Goal: Information Seeking & Learning: Learn about a topic

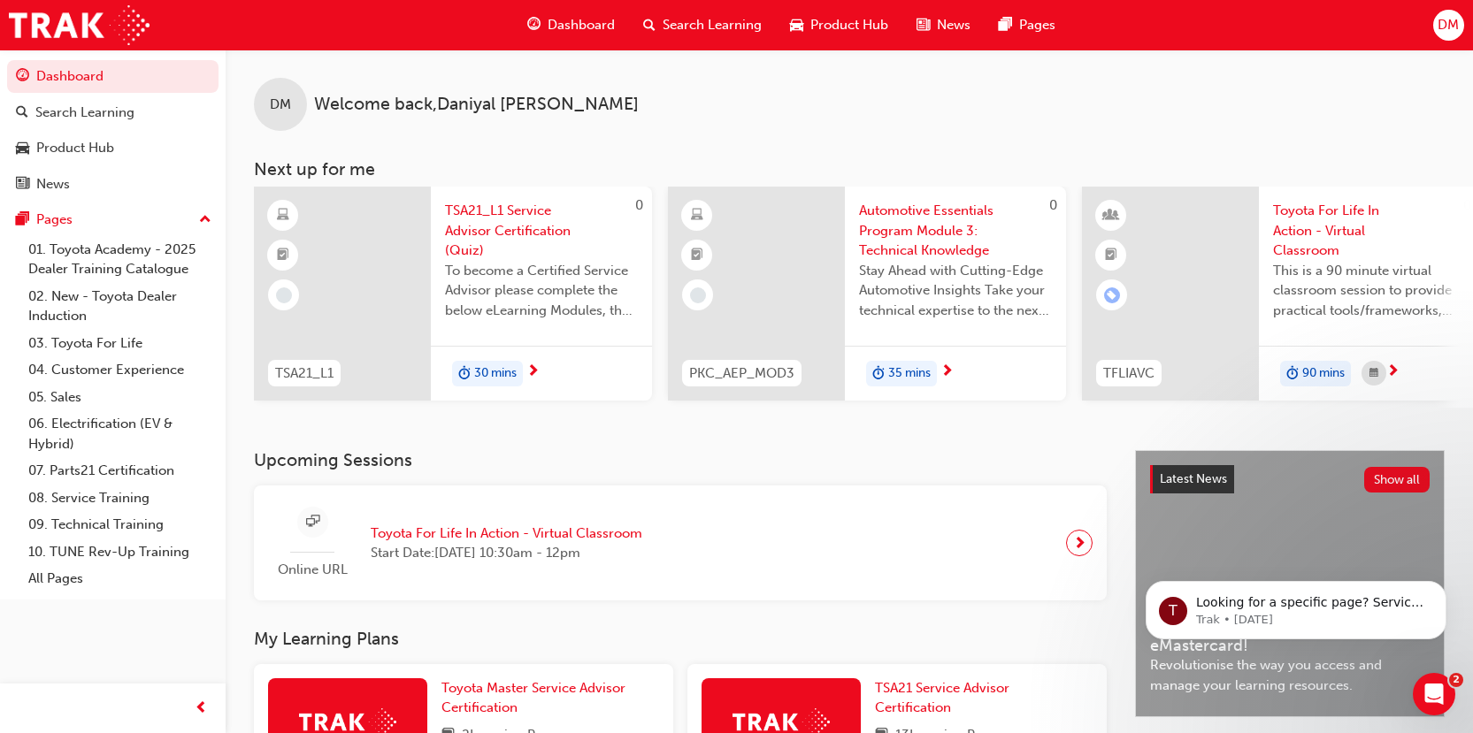
scroll to position [0, 1151]
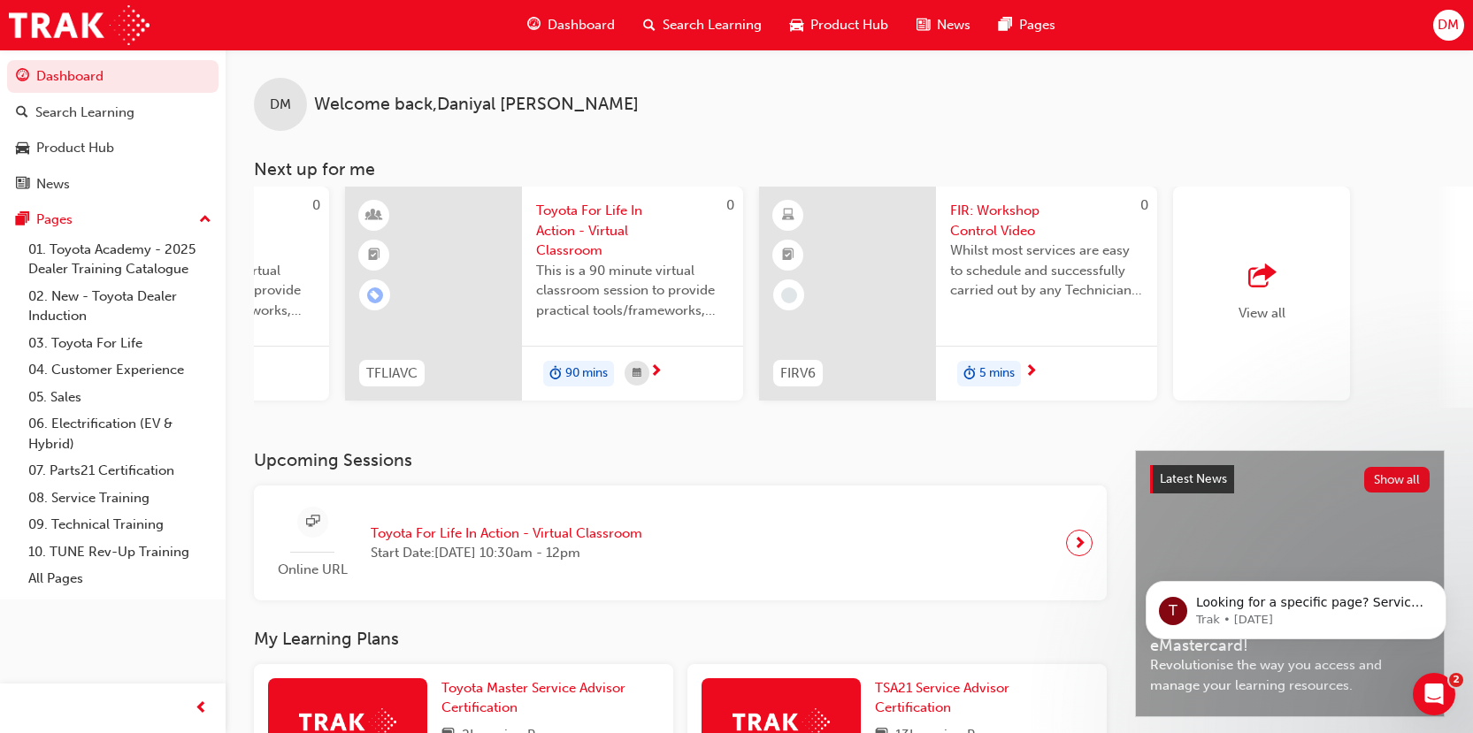
click at [1289, 280] on div "View all" at bounding box center [1261, 294] width 177 height 214
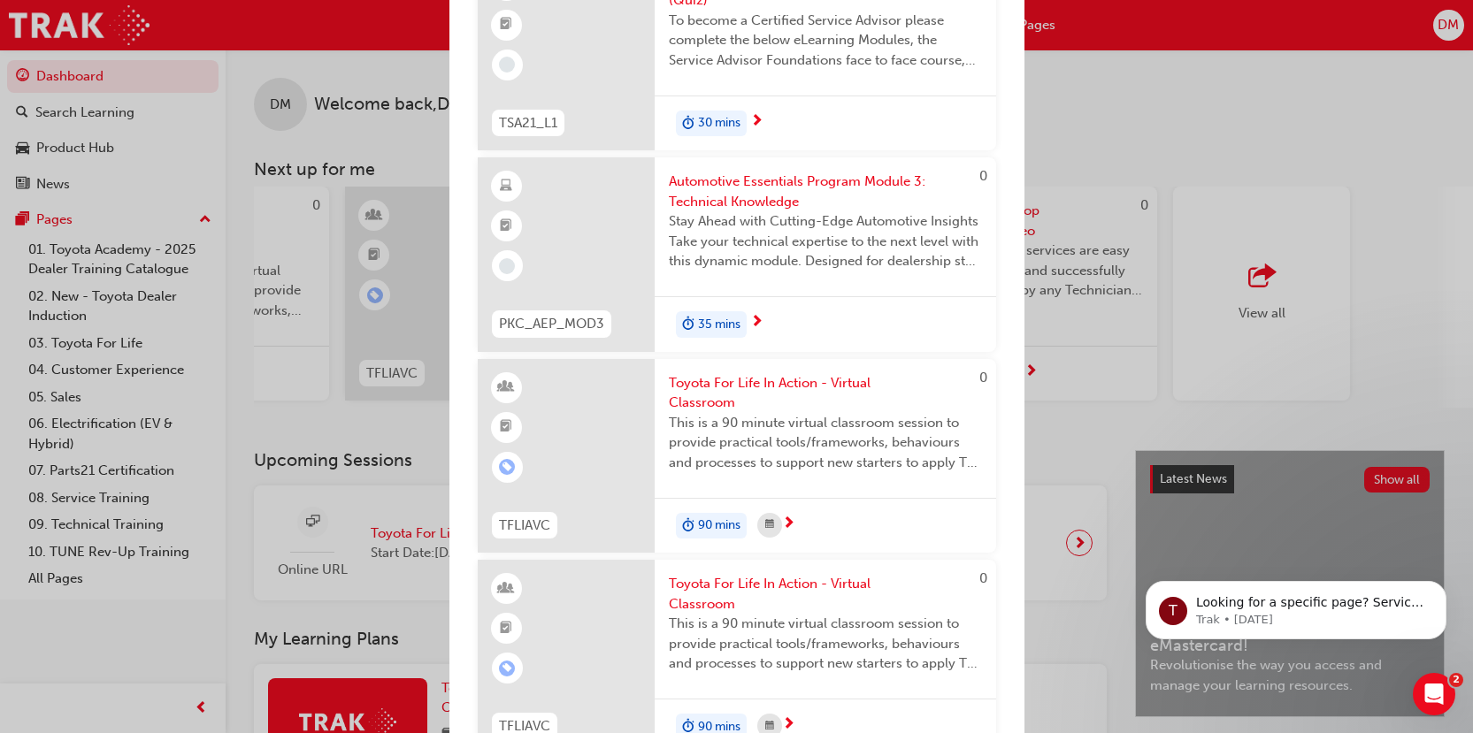
scroll to position [0, 0]
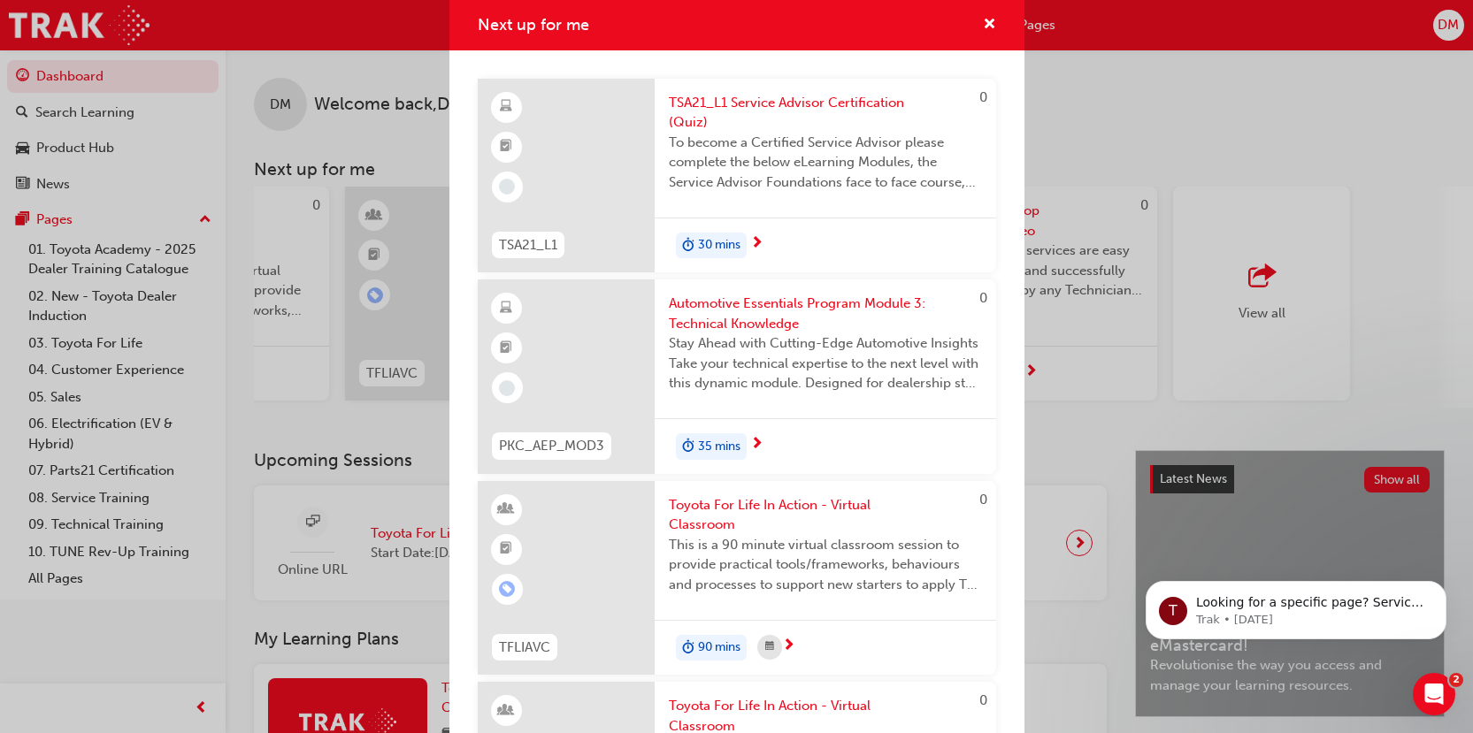
click at [858, 101] on span "TSA21_L1 Service Advisor Certification (Quiz)" at bounding box center [825, 113] width 313 height 40
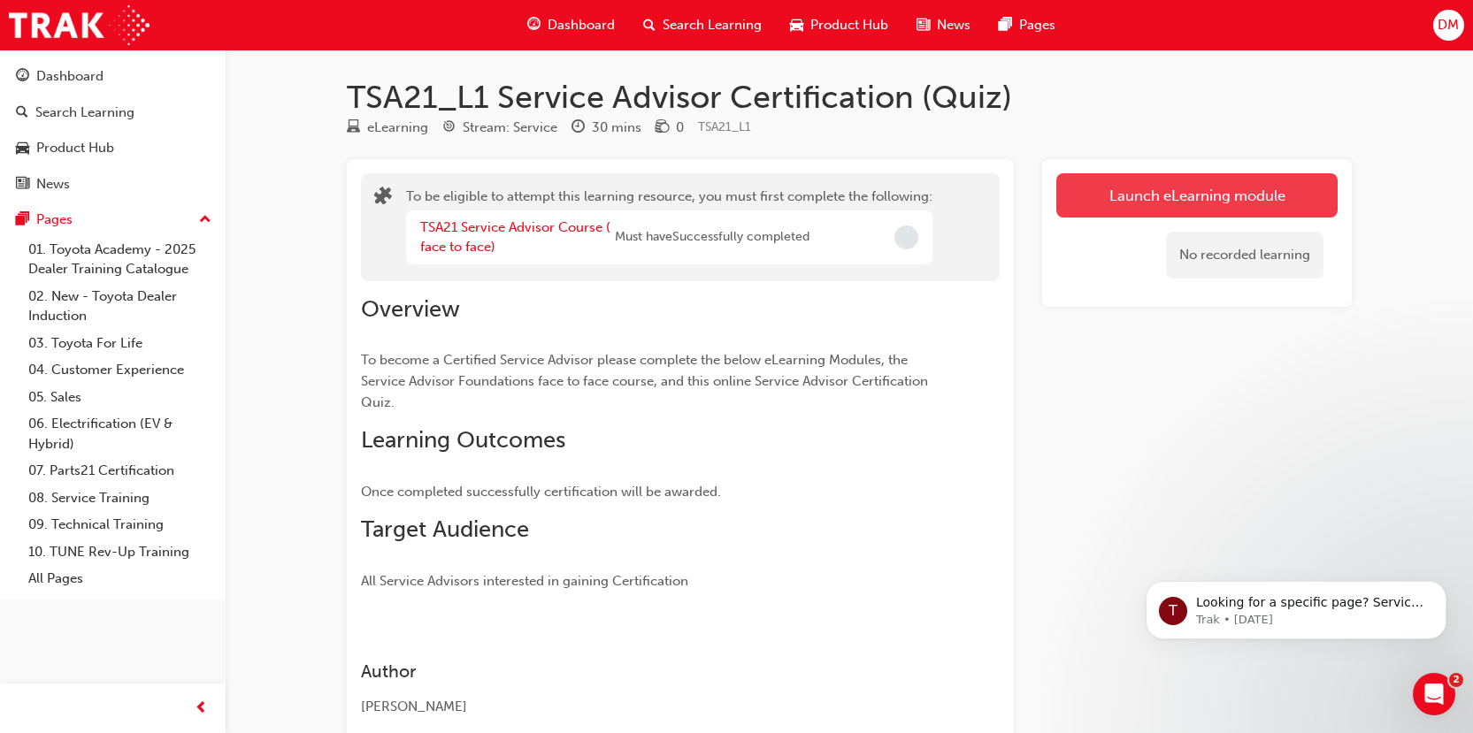
click at [1114, 186] on button "Launch eLearning module" at bounding box center [1196, 195] width 281 height 44
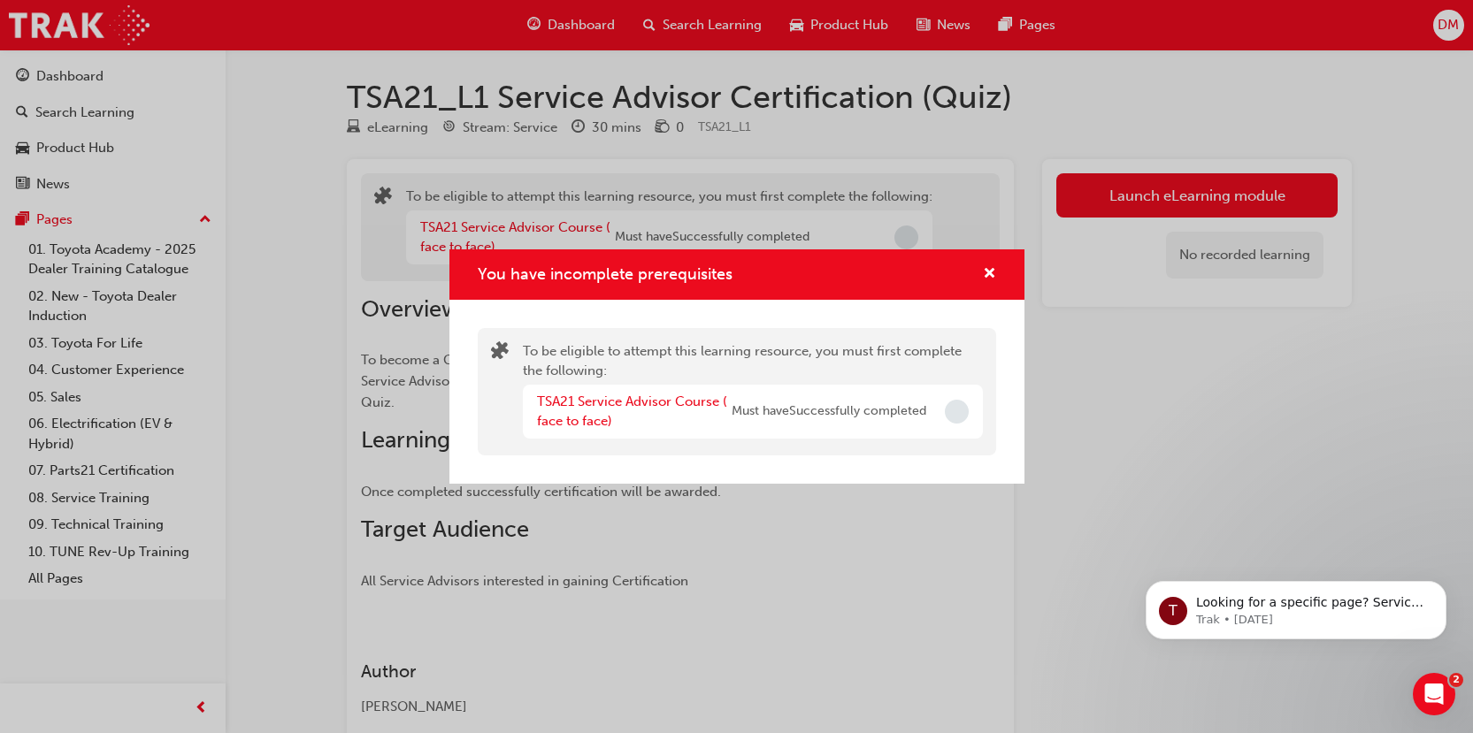
click at [848, 411] on span "Must have Successfully completed" at bounding box center [829, 412] width 195 height 20
click at [694, 409] on link "TSA21 Service Advisor Course ( face to face)" at bounding box center [632, 412] width 190 height 36
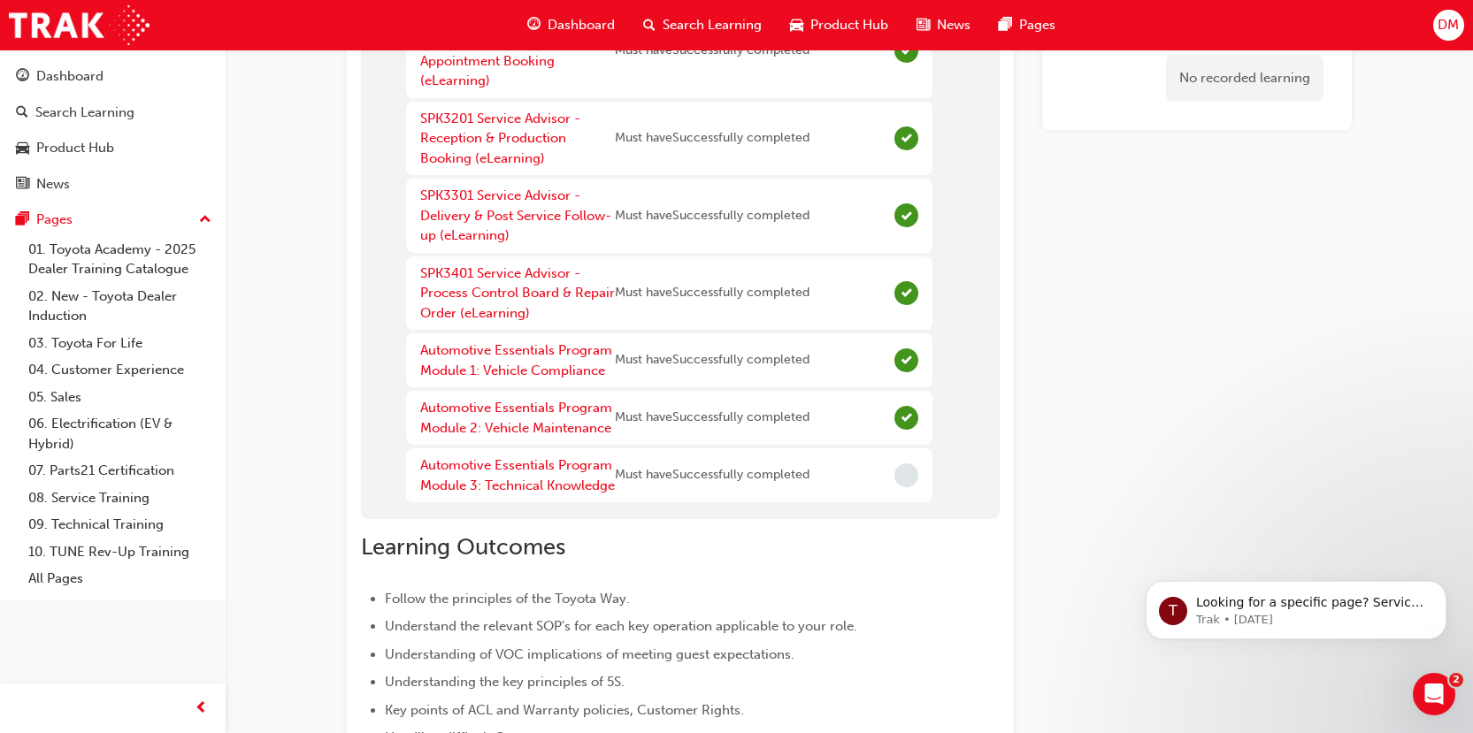
scroll to position [265, 0]
click at [545, 459] on link "Automotive Essentials Program Module 3: Technical Knowledge" at bounding box center [517, 474] width 195 height 36
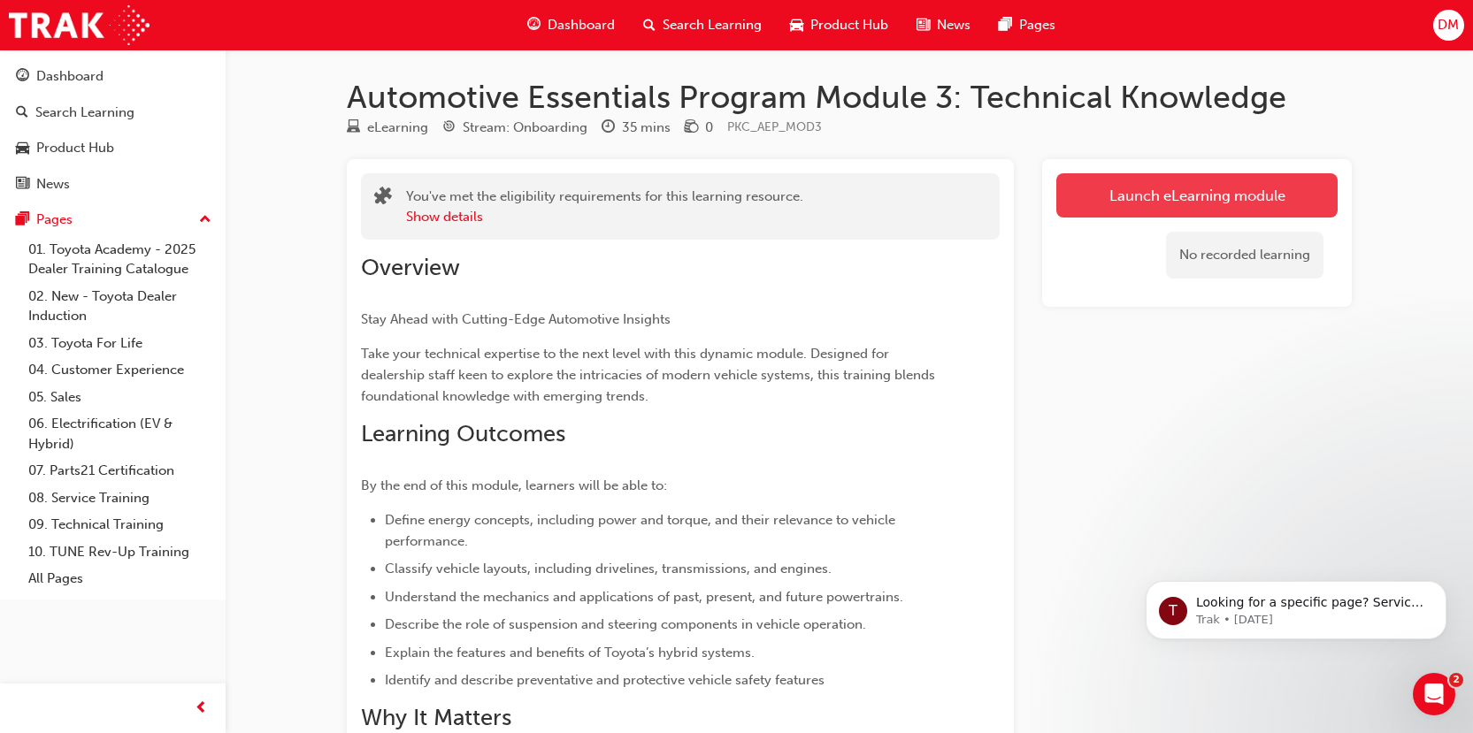
click at [1147, 190] on link "Launch eLearning module" at bounding box center [1196, 195] width 281 height 44
